Goal: Transaction & Acquisition: Subscribe to service/newsletter

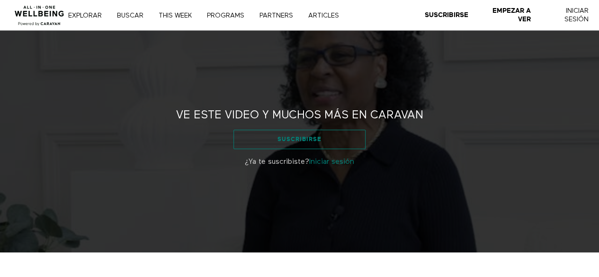
click at [314, 140] on link "Suscribirse" at bounding box center [299, 139] width 133 height 19
